Goal: Navigation & Orientation: Find specific page/section

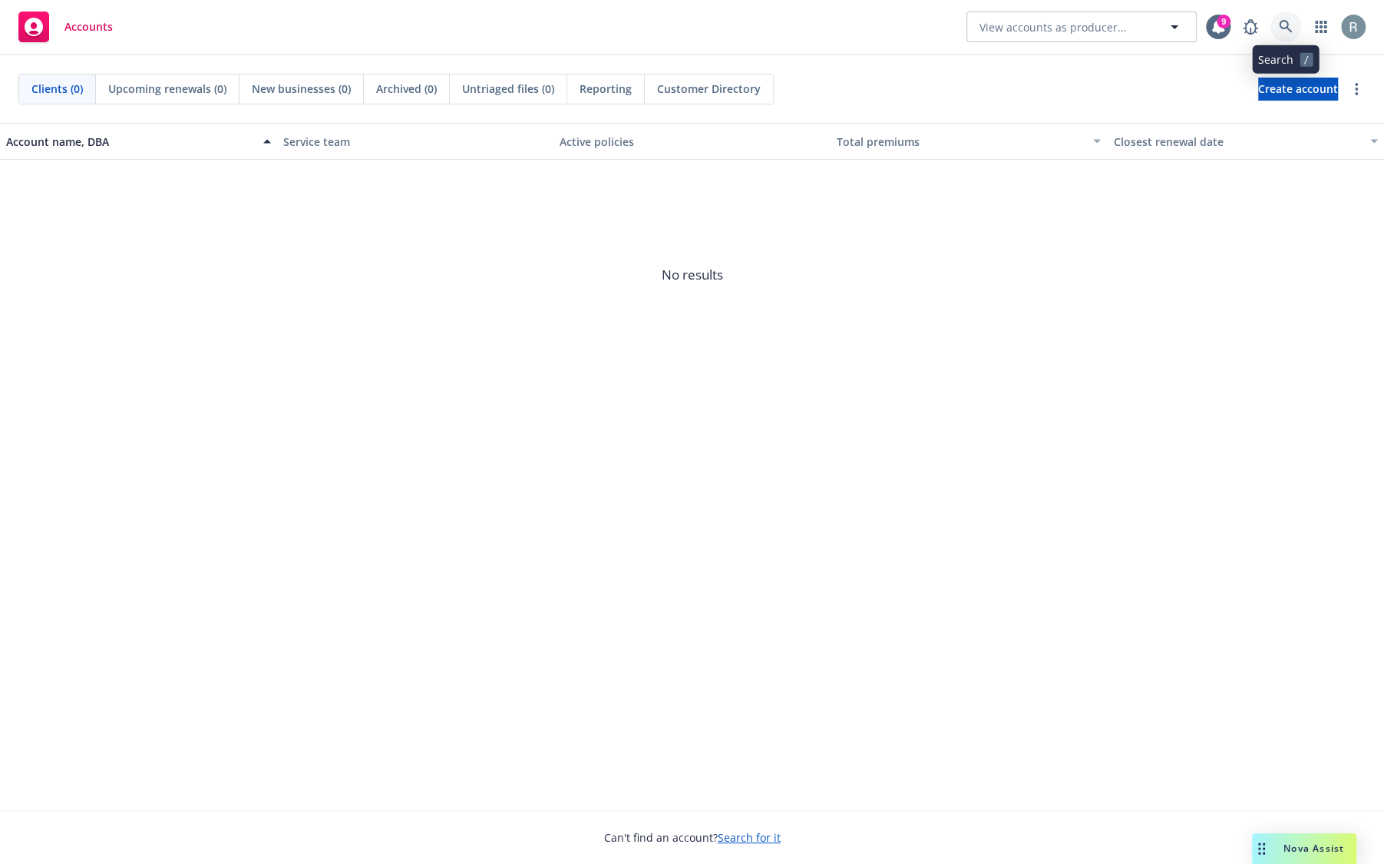
click at [1292, 34] on link at bounding box center [1285, 27] width 31 height 31
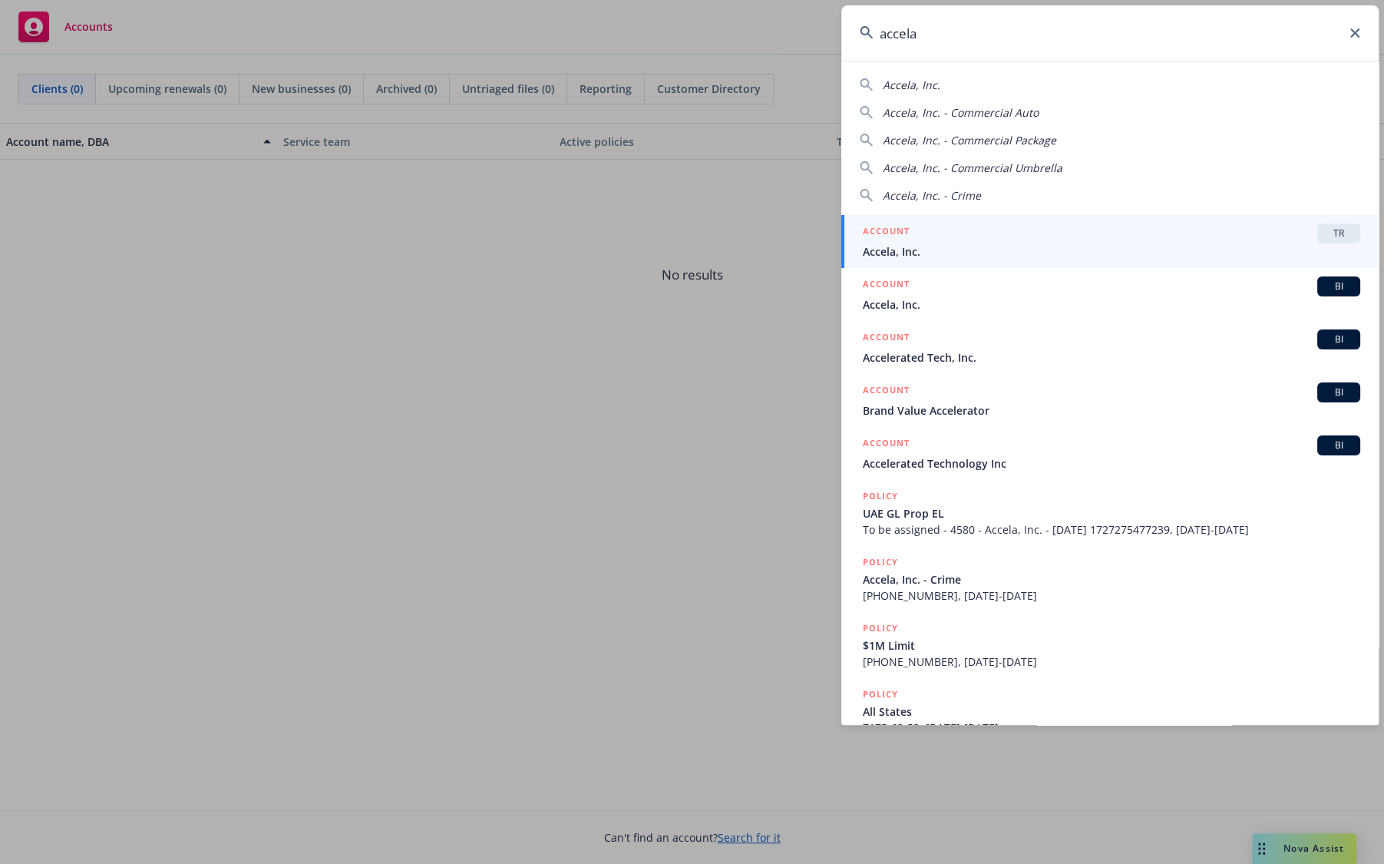
type input "accela"
click at [971, 246] on span "Accela, Inc." at bounding box center [1111, 251] width 497 height 16
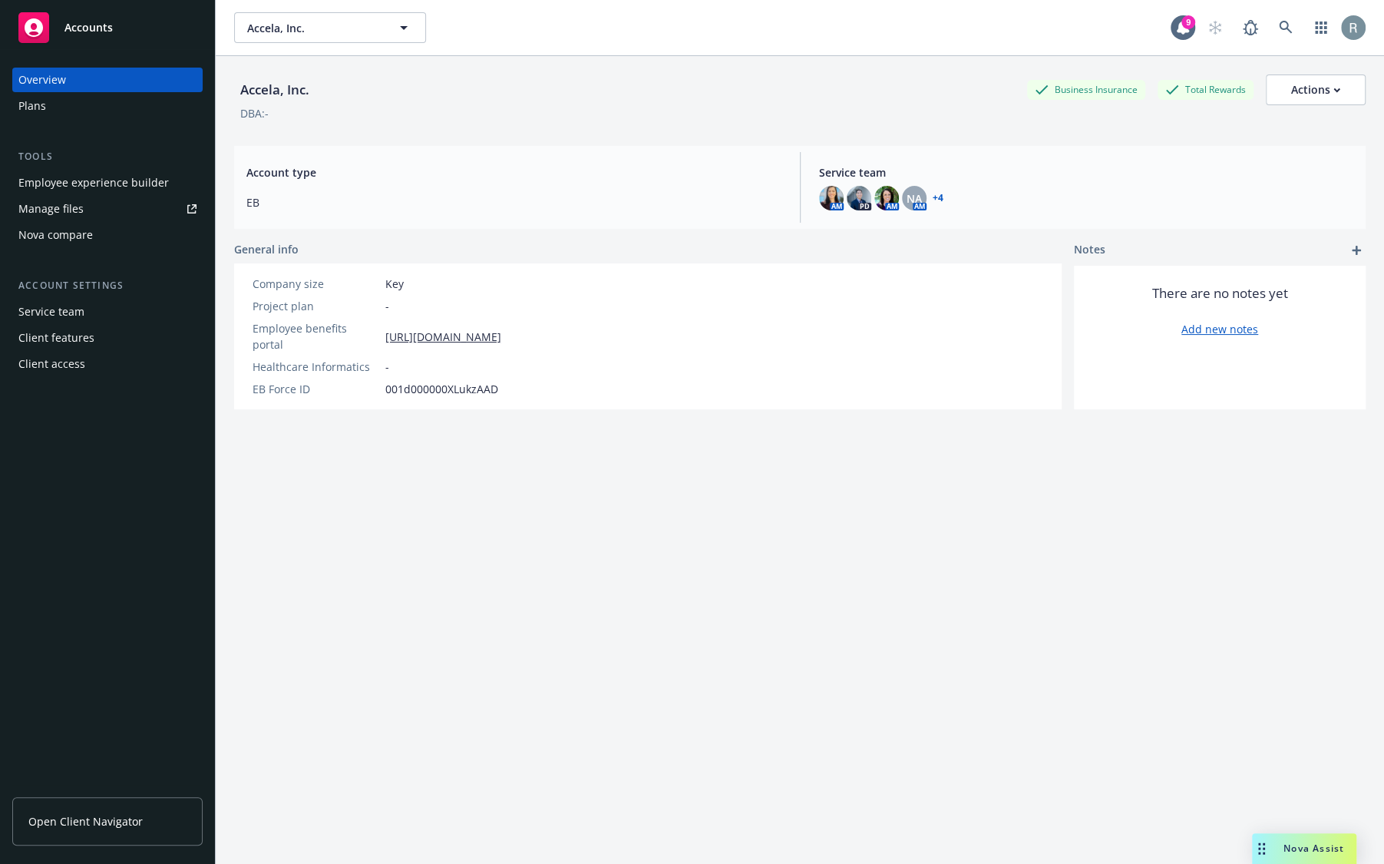
click at [83, 187] on div "Employee experience builder" at bounding box center [93, 182] width 150 height 25
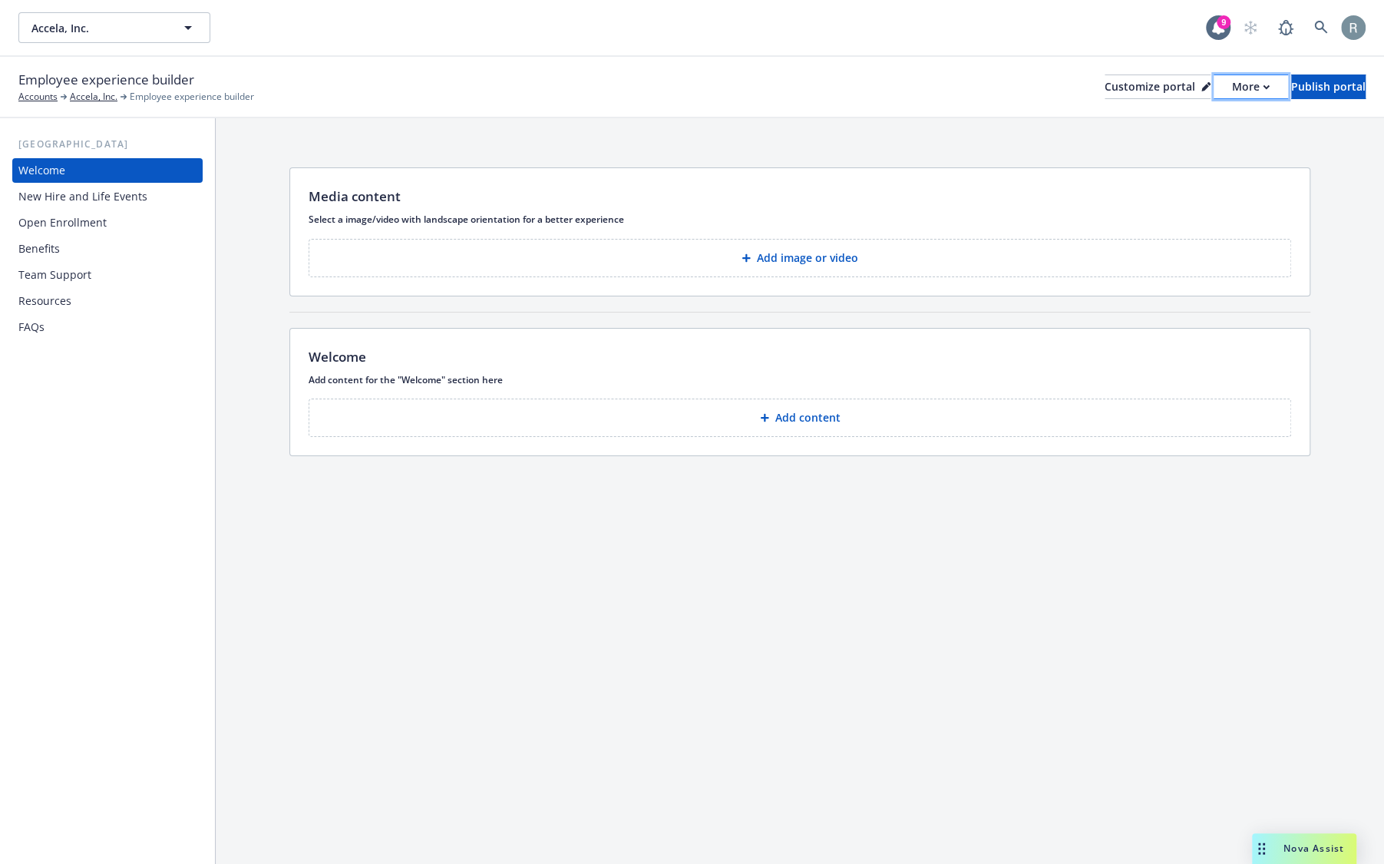
click at [1232, 91] on div "More" at bounding box center [1251, 86] width 38 height 23
click at [1182, 153] on link "Copy portal link" at bounding box center [1169, 152] width 140 height 31
click at [950, 667] on div "Media content Select a image/video with landscape orientation for a better expe…" at bounding box center [800, 490] width 1168 height 745
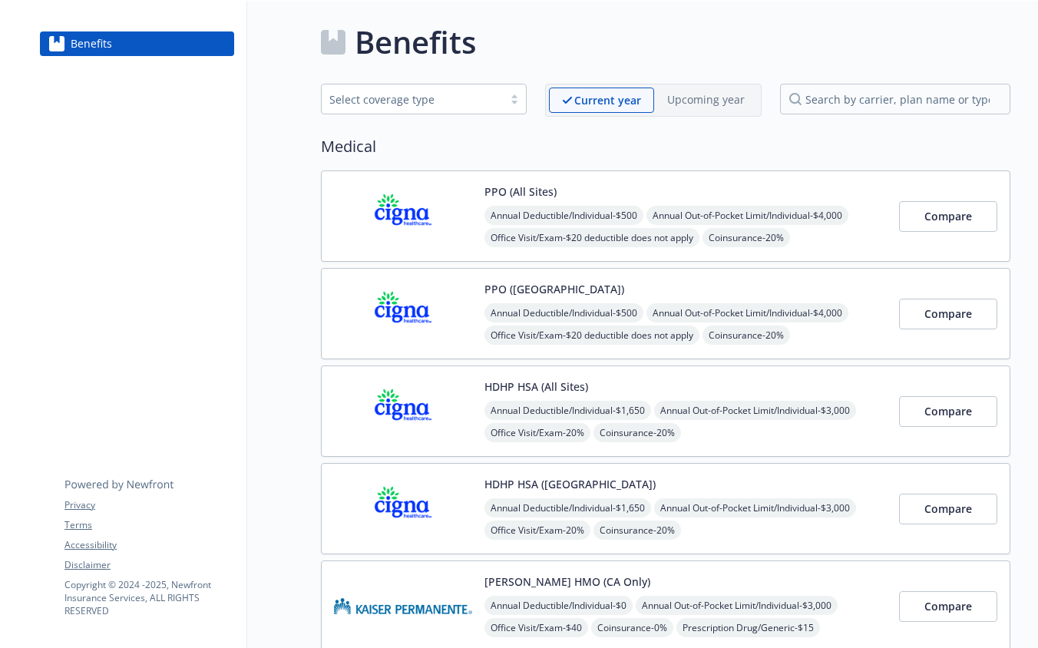
click at [185, 46] on link "Benefits" at bounding box center [137, 43] width 194 height 25
click at [437, 104] on div "Select coverage type" at bounding box center [412, 99] width 166 height 16
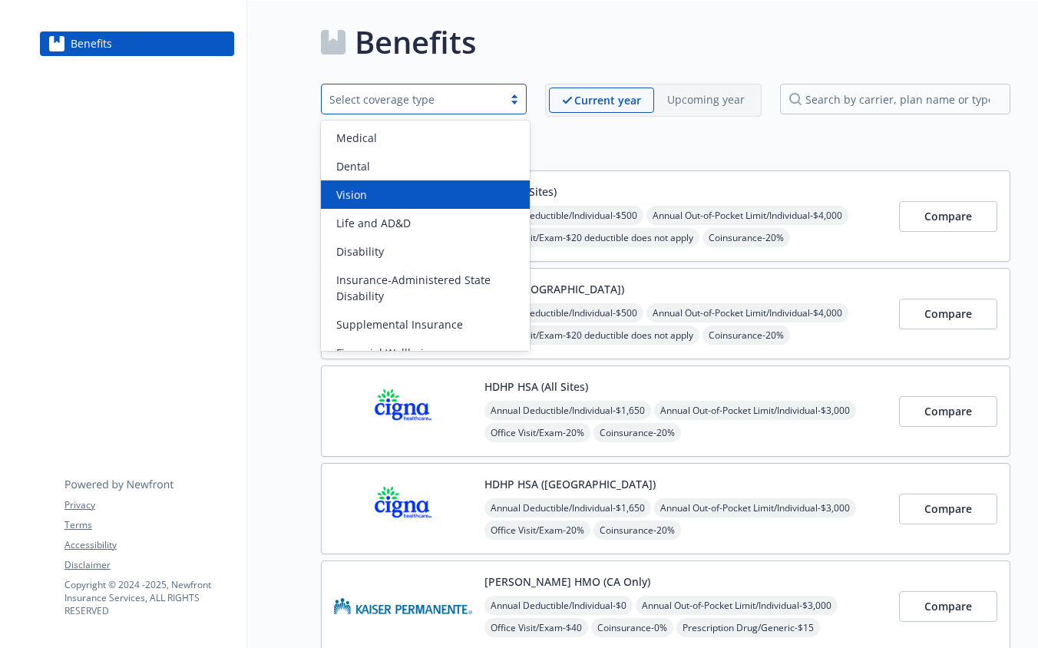
click at [436, 182] on div "Vision" at bounding box center [425, 194] width 209 height 28
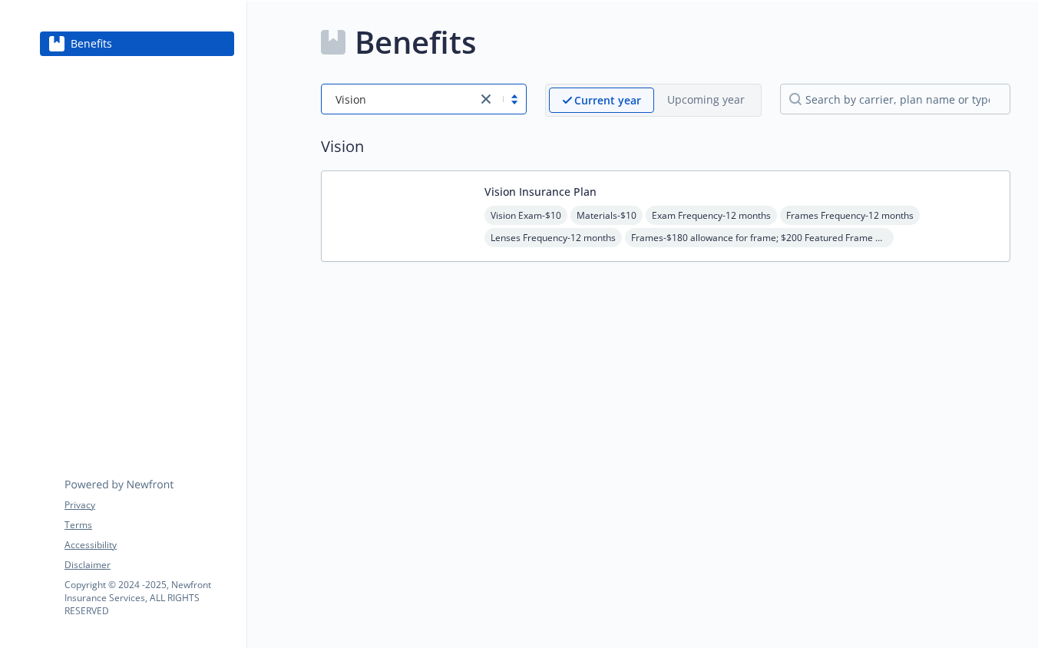
scroll to position [1, 0]
click at [438, 101] on div "Vision" at bounding box center [399, 99] width 140 height 16
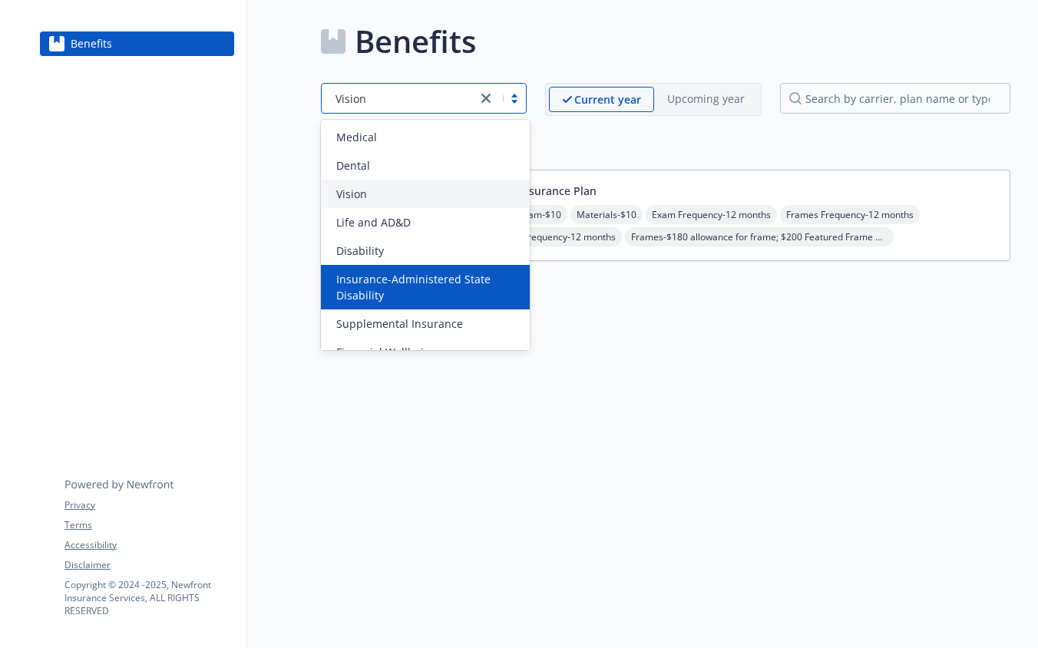
click at [440, 280] on span "Insurance-Administered State Disability" at bounding box center [428, 287] width 184 height 32
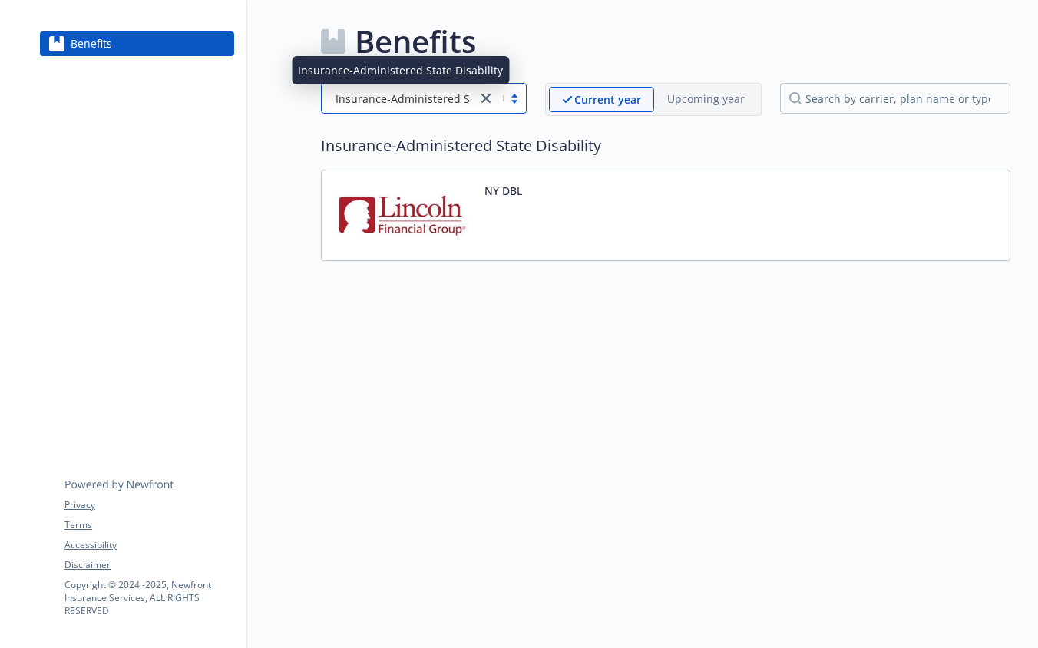
click at [448, 101] on span "Insurance-Administered State Disability" at bounding box center [437, 99] width 205 height 16
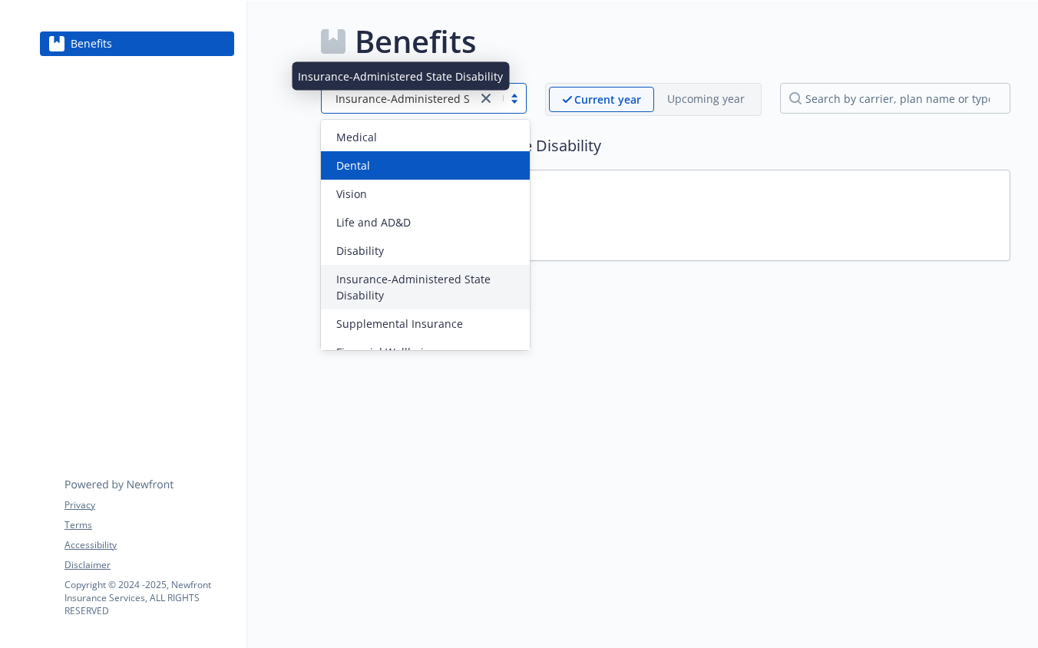
click at [423, 157] on div "Dental" at bounding box center [425, 165] width 190 height 16
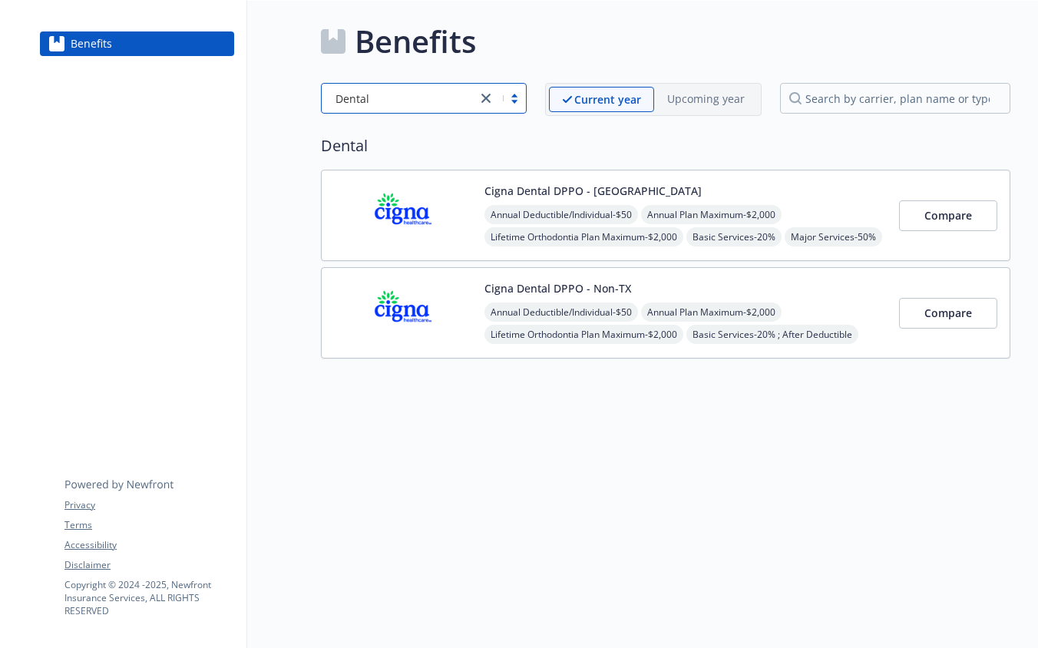
click at [412, 100] on div "Dental" at bounding box center [399, 99] width 140 height 16
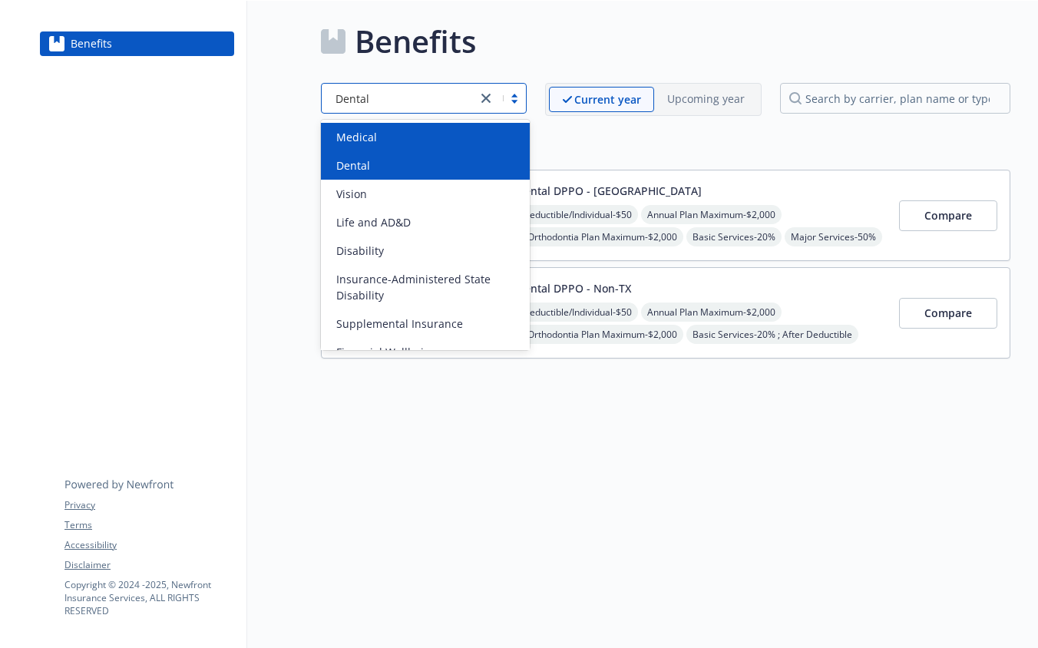
click at [406, 124] on div "Medical" at bounding box center [425, 137] width 209 height 28
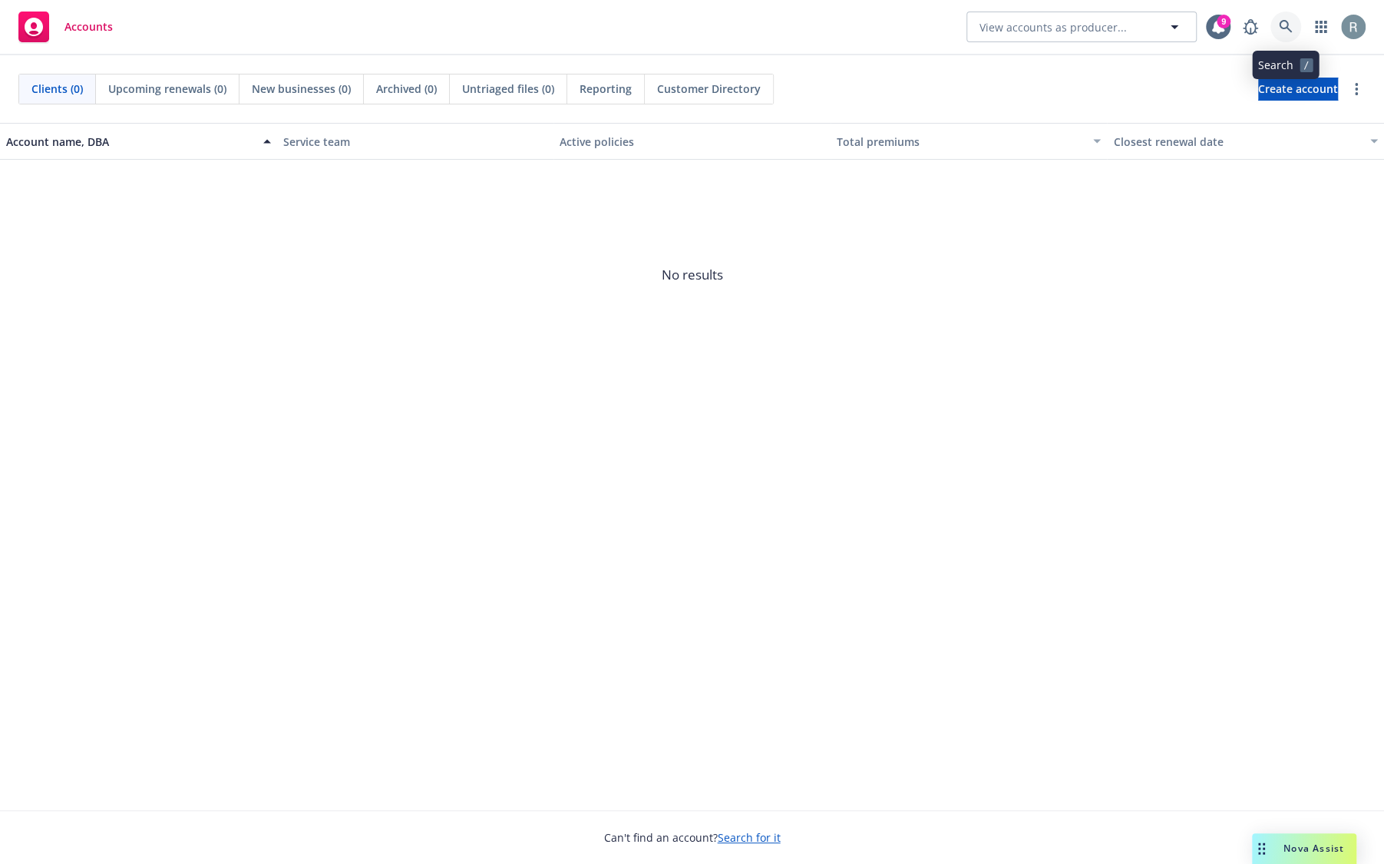
click at [1285, 22] on icon at bounding box center [1286, 27] width 14 height 14
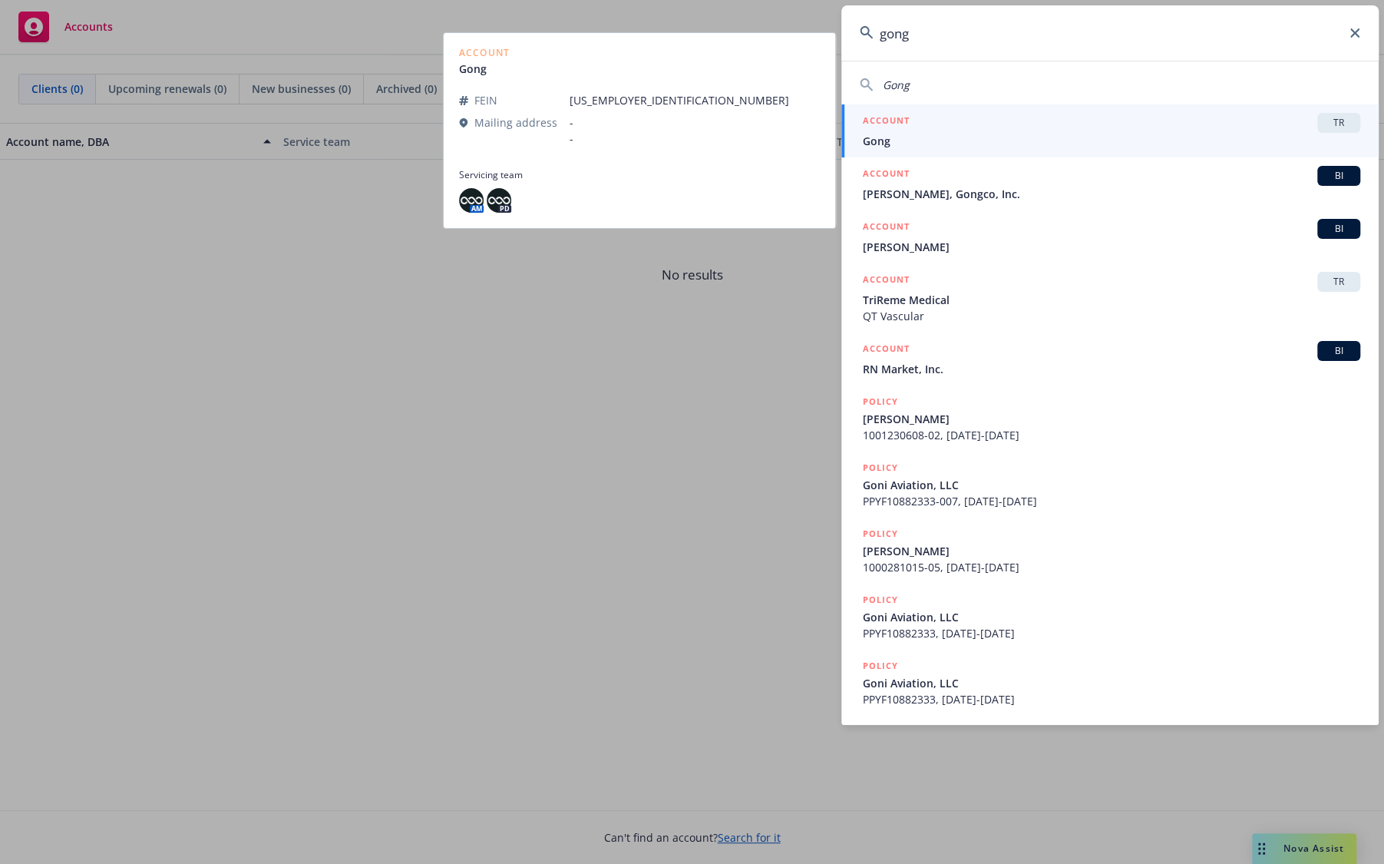
type input "gong"
click at [943, 137] on span "Gong" at bounding box center [1111, 141] width 497 height 16
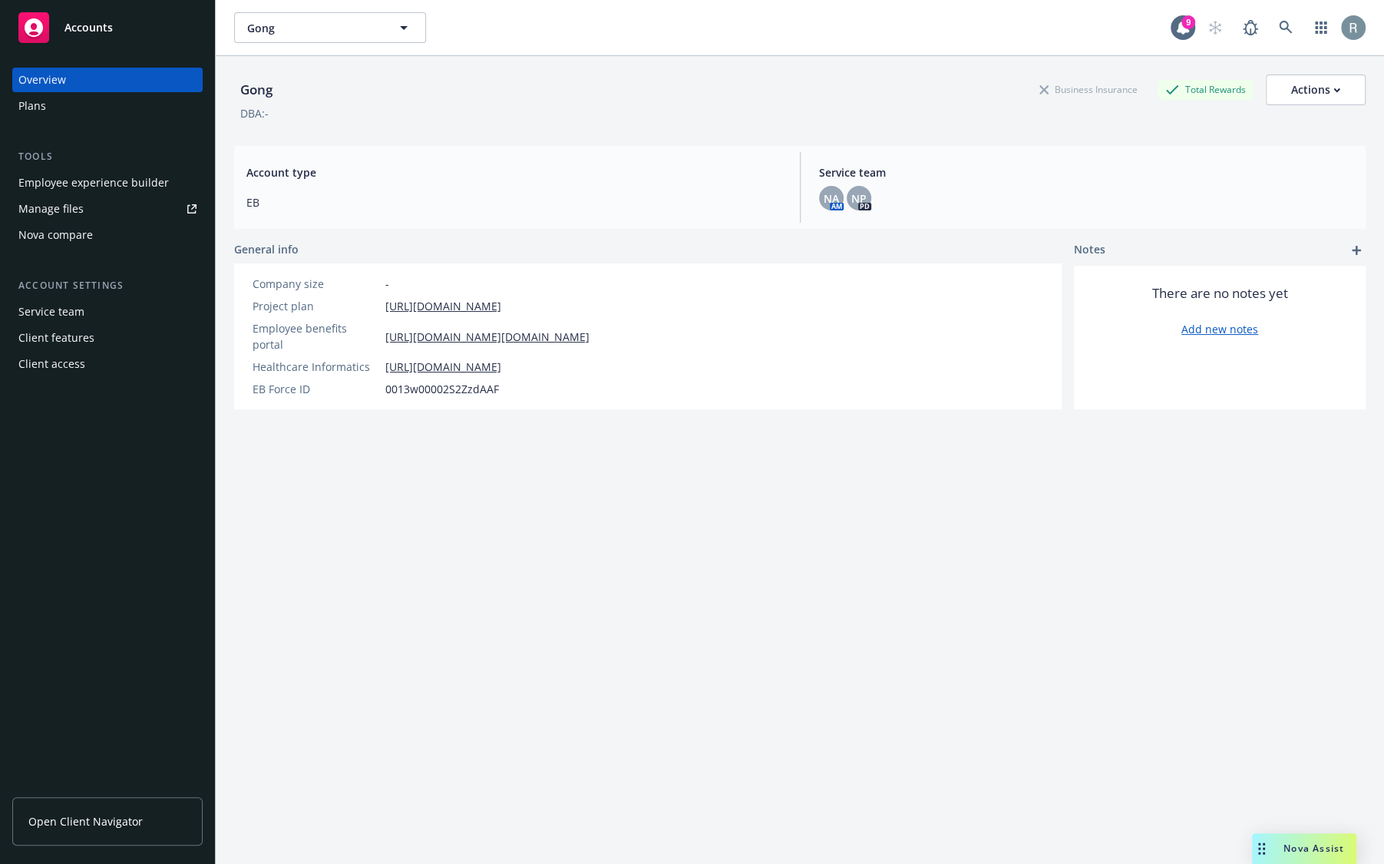
click at [95, 173] on div "Employee experience builder" at bounding box center [93, 182] width 150 height 25
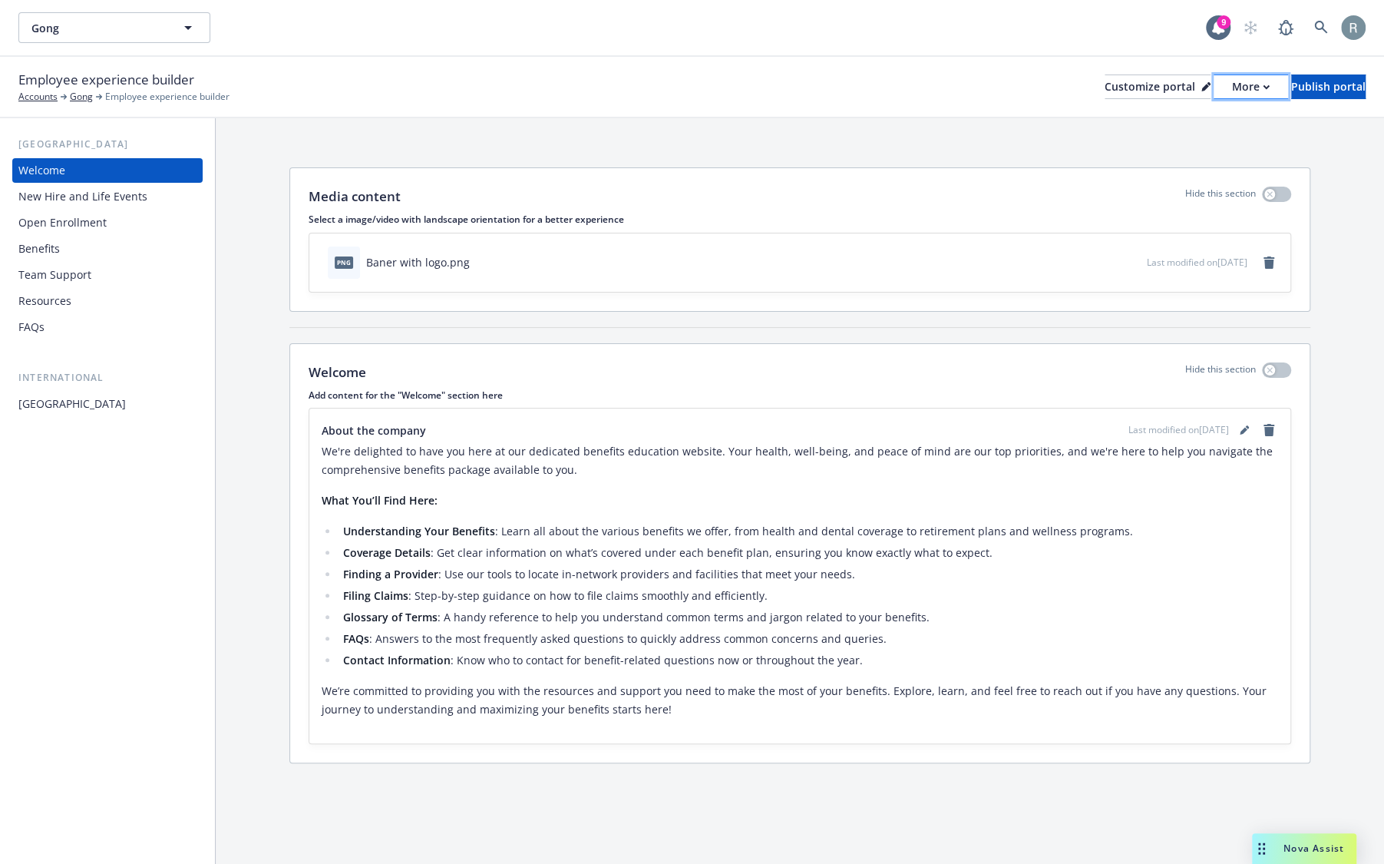
click at [1232, 90] on div "More" at bounding box center [1251, 86] width 38 height 23
click at [1187, 150] on link "Copy portal link" at bounding box center [1169, 152] width 140 height 31
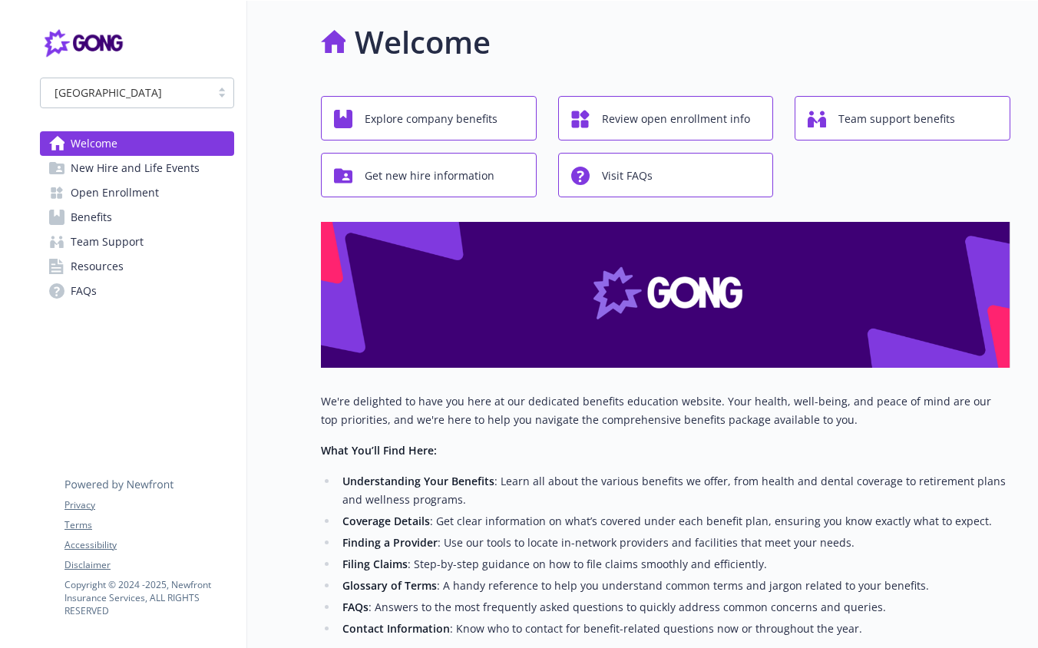
click at [156, 164] on span "New Hire and Life Events" at bounding box center [135, 168] width 129 height 25
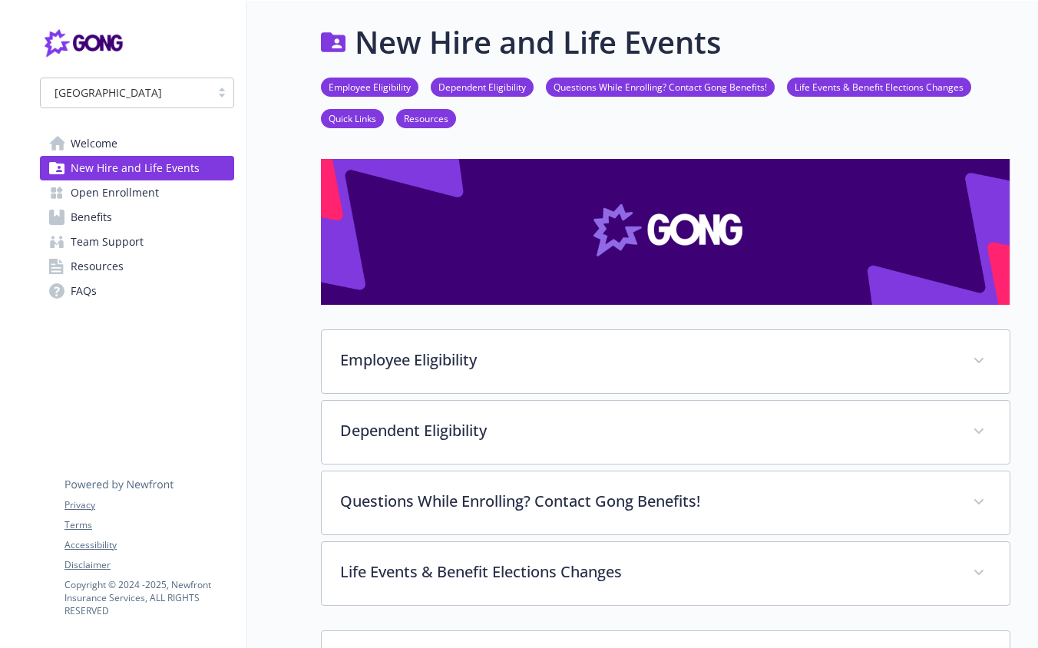
click at [147, 193] on span "Open Enrollment" at bounding box center [115, 192] width 88 height 25
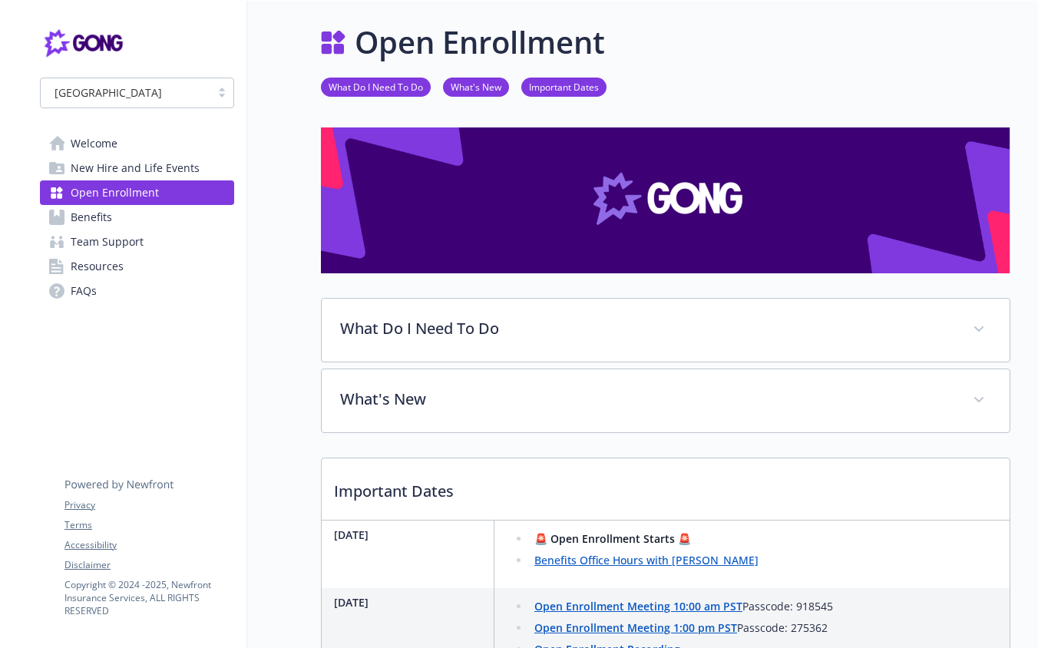
click at [148, 225] on link "Benefits" at bounding box center [137, 217] width 194 height 25
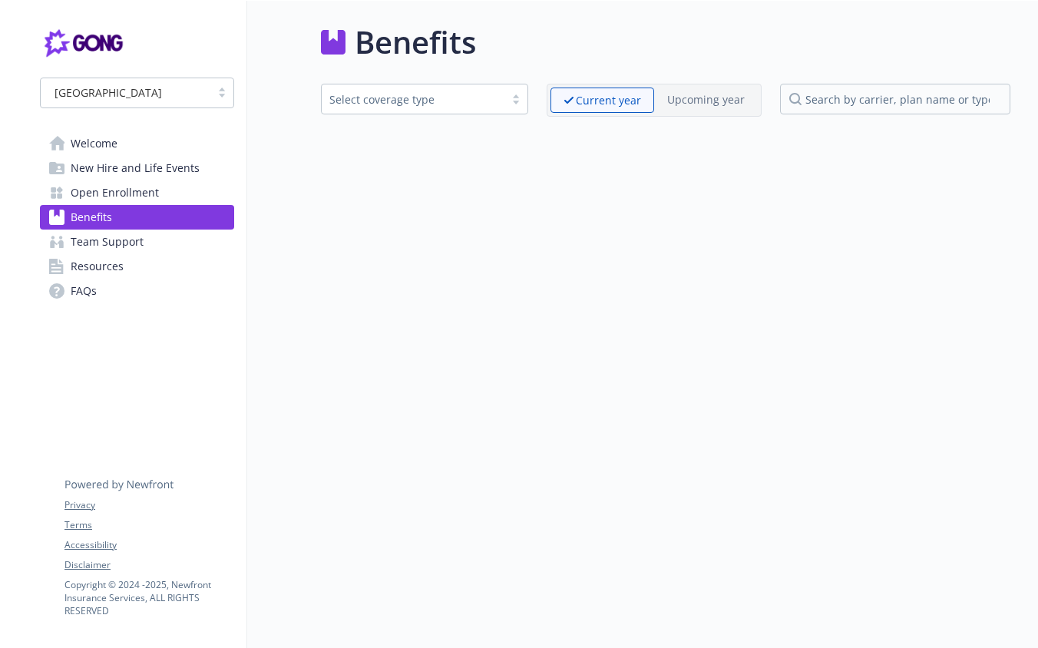
click at [154, 249] on link "Team Support" at bounding box center [137, 242] width 194 height 25
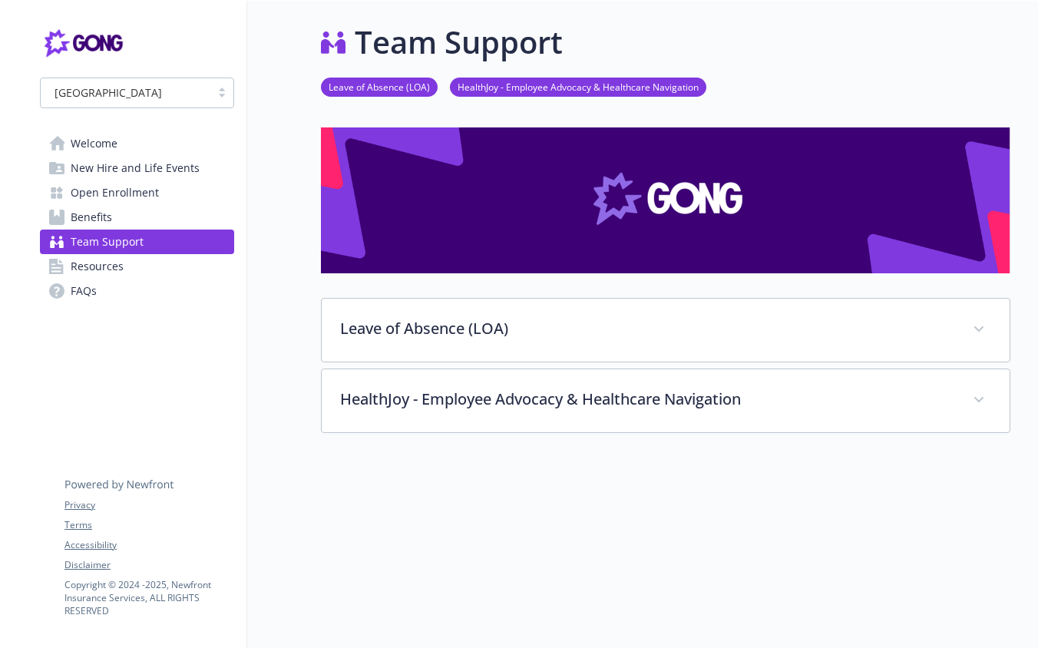
click at [154, 271] on link "Resources" at bounding box center [137, 266] width 194 height 25
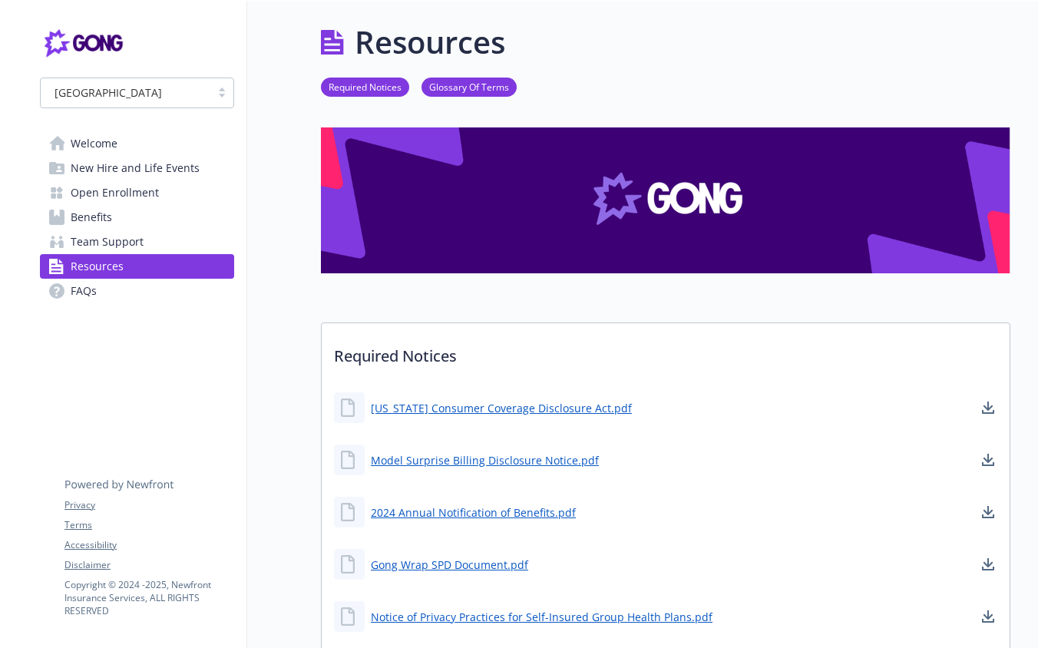
click at [154, 287] on link "FAQs" at bounding box center [137, 291] width 194 height 25
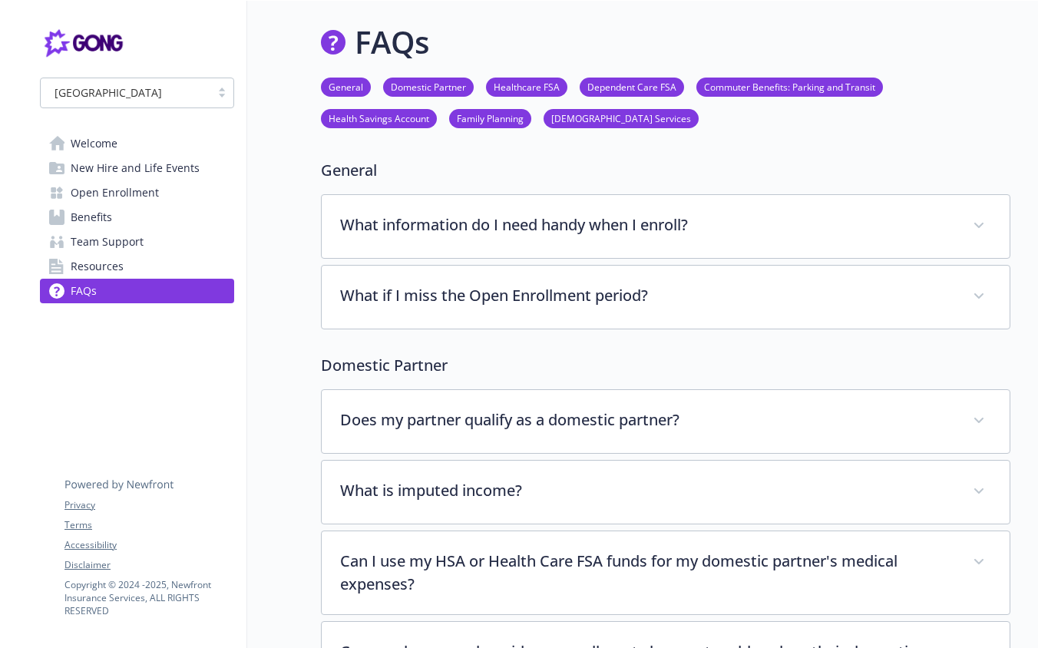
click at [94, 272] on span "Resources" at bounding box center [97, 266] width 53 height 25
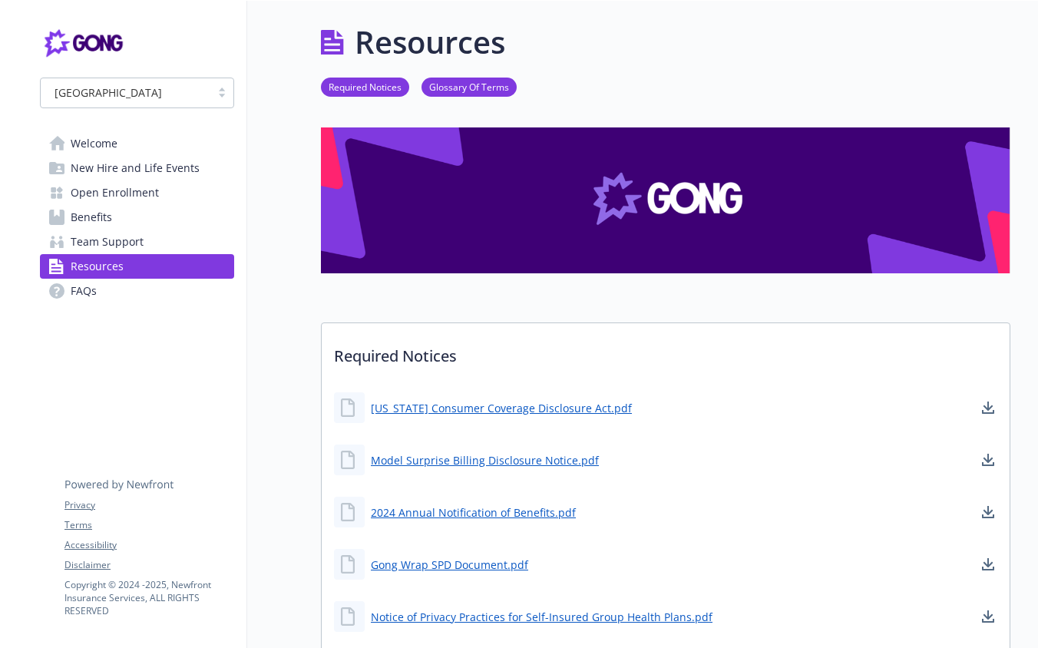
click at [157, 248] on link "Team Support" at bounding box center [137, 242] width 194 height 25
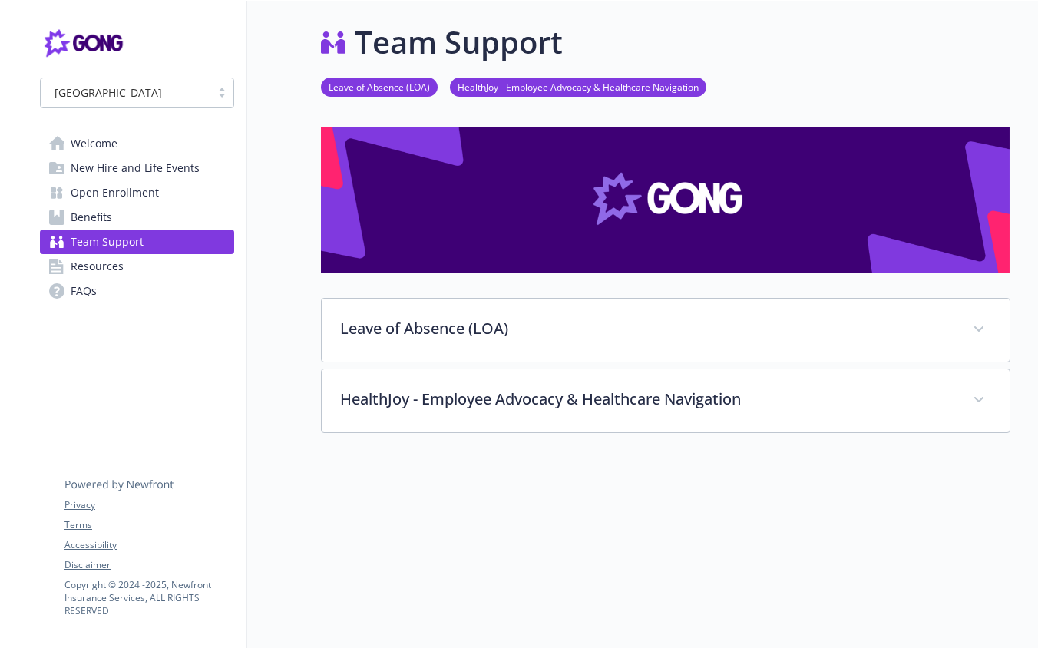
click at [158, 222] on link "Benefits" at bounding box center [137, 217] width 194 height 25
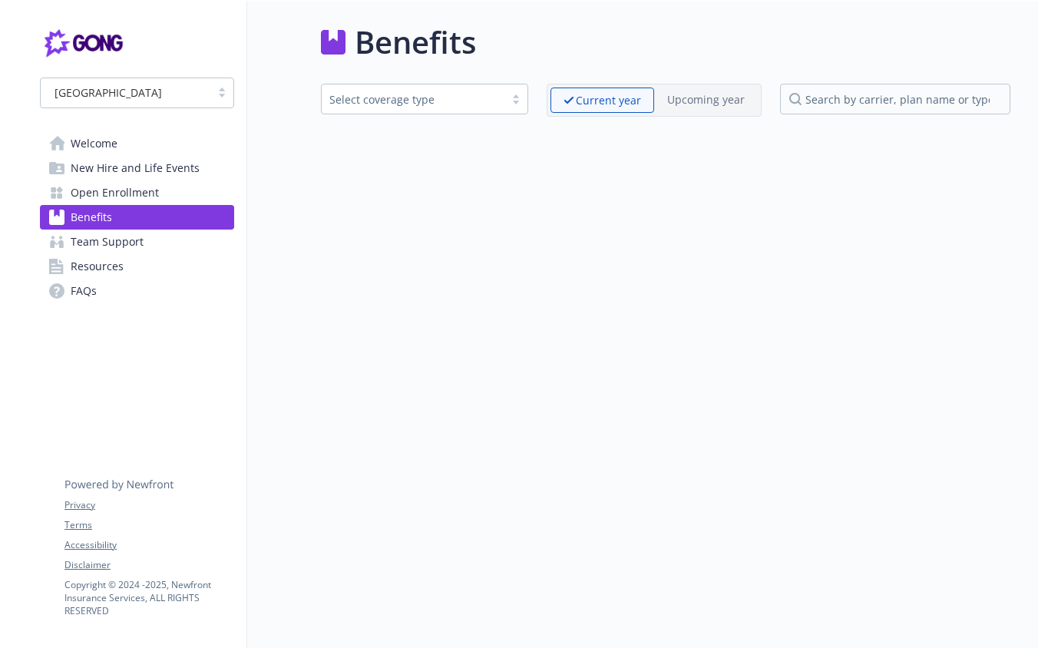
click at [183, 193] on link "Open Enrollment" at bounding box center [137, 192] width 194 height 25
